Goal: Go to known website: Access a specific website the user already knows

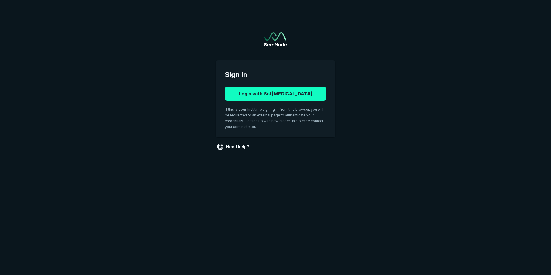
click at [264, 91] on button "Login with Sol [MEDICAL_DATA]" at bounding box center [275, 94] width 101 height 14
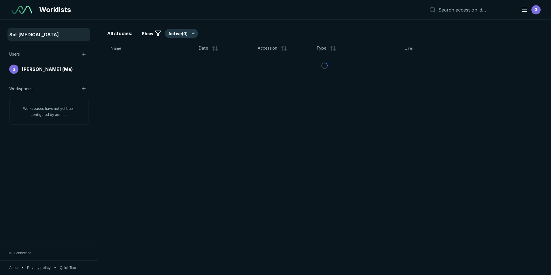
scroll to position [1784, 2685]
